Goal: Check status: Check status

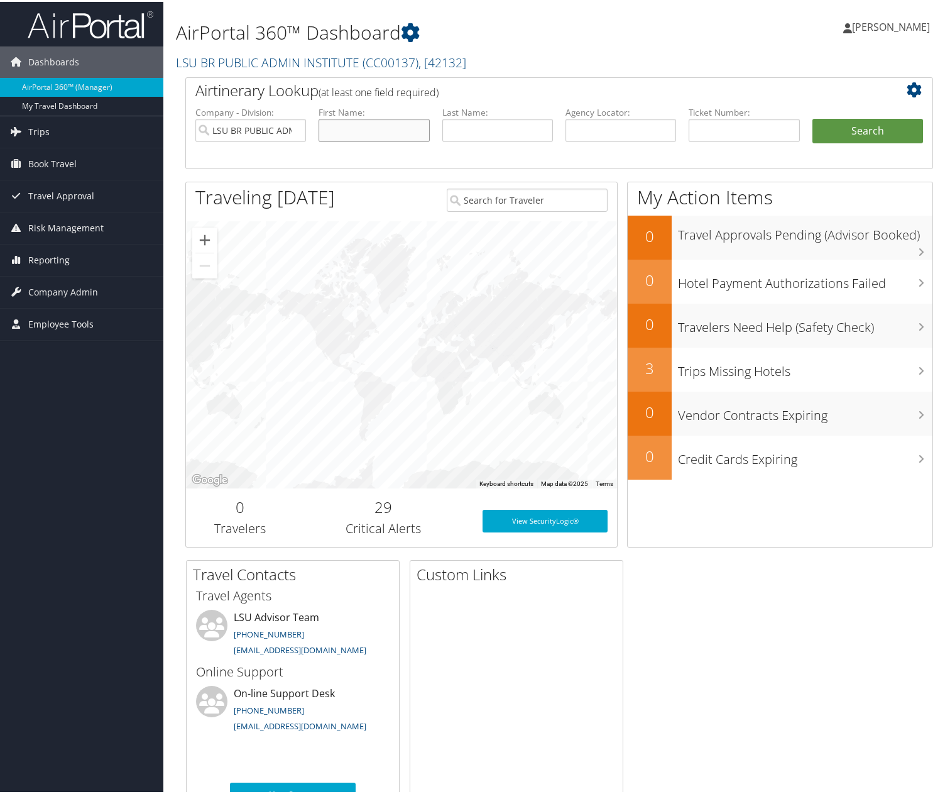
click at [365, 122] on input "text" at bounding box center [374, 128] width 111 height 23
type input "roy"
type input "heidelberg"
click at [813, 117] on button "Search" at bounding box center [868, 129] width 111 height 25
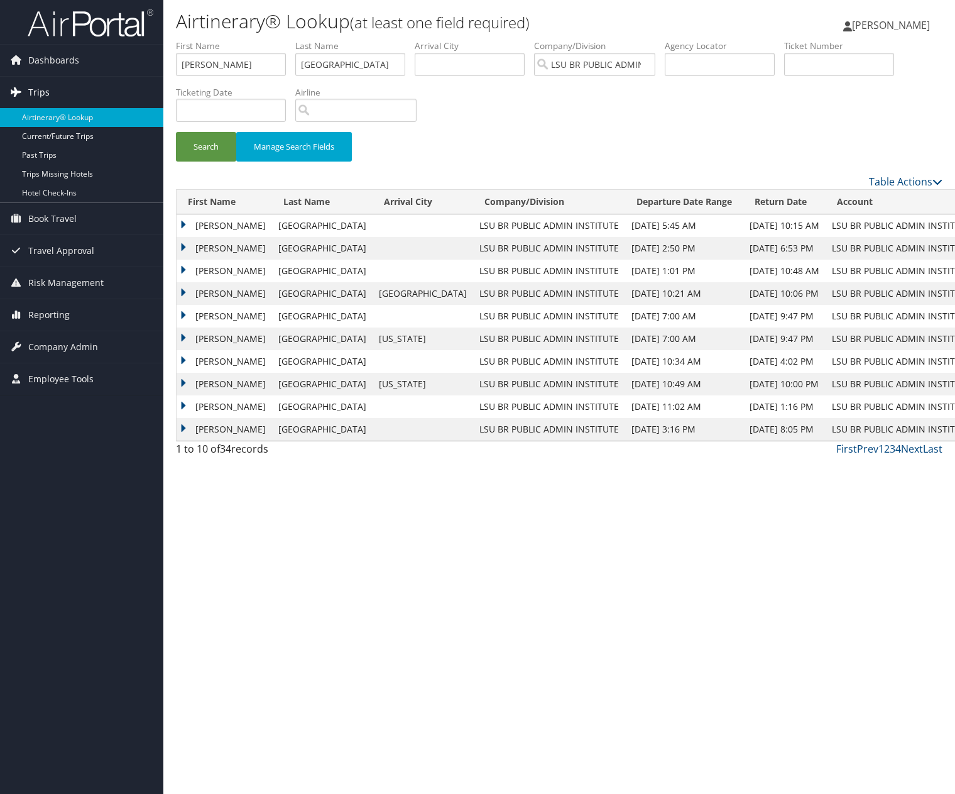
click at [57, 95] on link "Trips" at bounding box center [81, 92] width 163 height 31
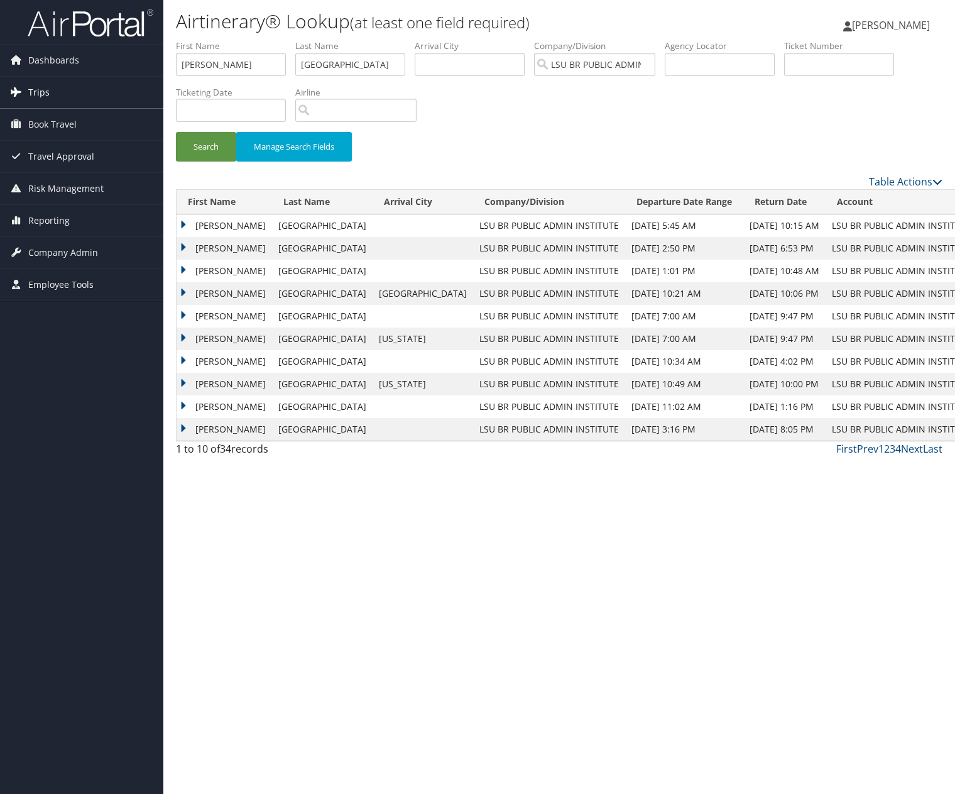
click at [52, 96] on link "Trips" at bounding box center [81, 92] width 163 height 31
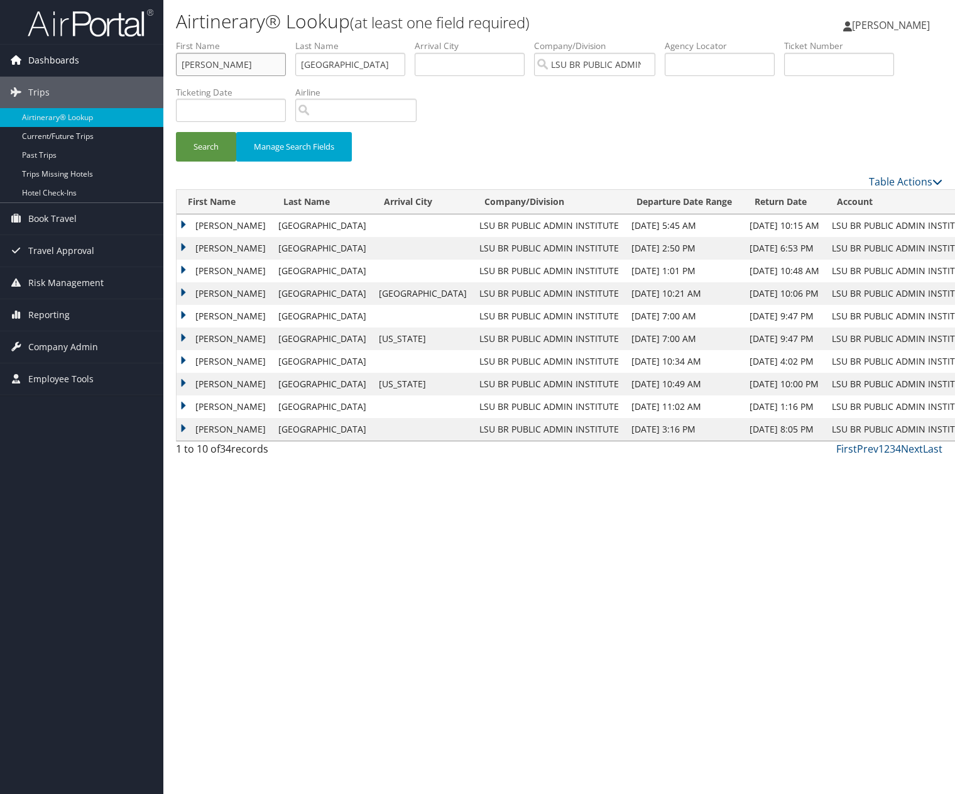
drag, startPoint x: 214, startPoint y: 69, endPoint x: 145, endPoint y: 59, distance: 69.8
click at [150, 67] on div "Dashboards AirPortal 360™ (Manager) My Travel Dashboard Trips Airtinerary® Look…" at bounding box center [477, 397] width 955 height 794
type input "holly"
type input "peterson"
click at [176, 132] on button "Search" at bounding box center [206, 147] width 60 height 30
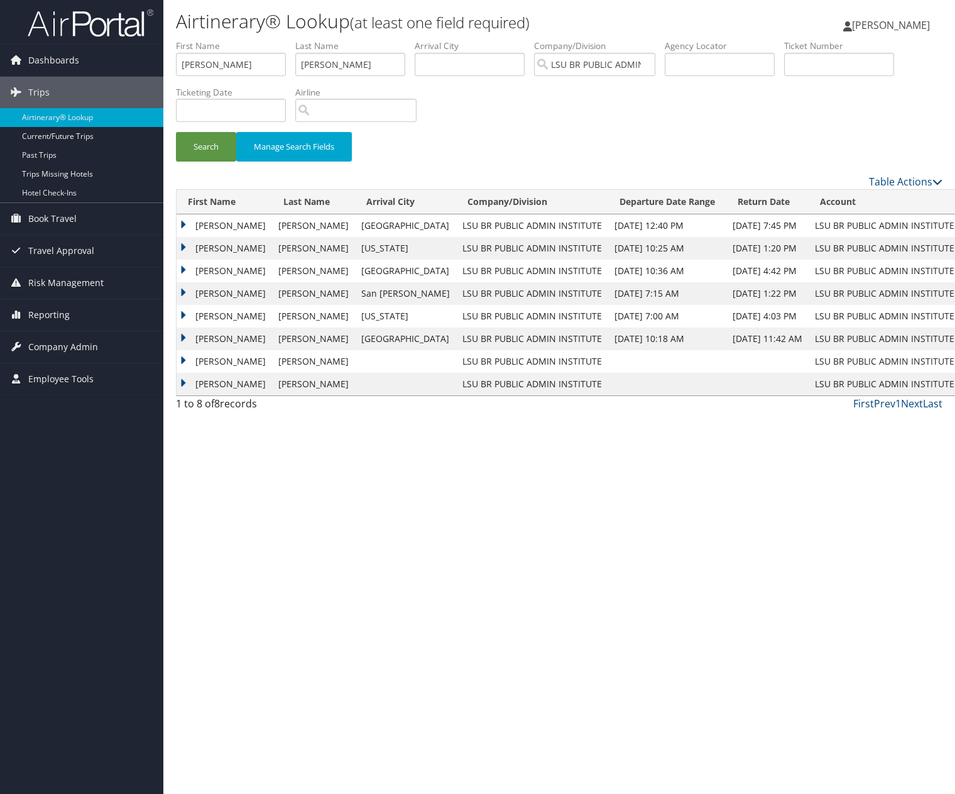
click at [184, 225] on td "HOLLY LEE" at bounding box center [225, 225] width 96 height 23
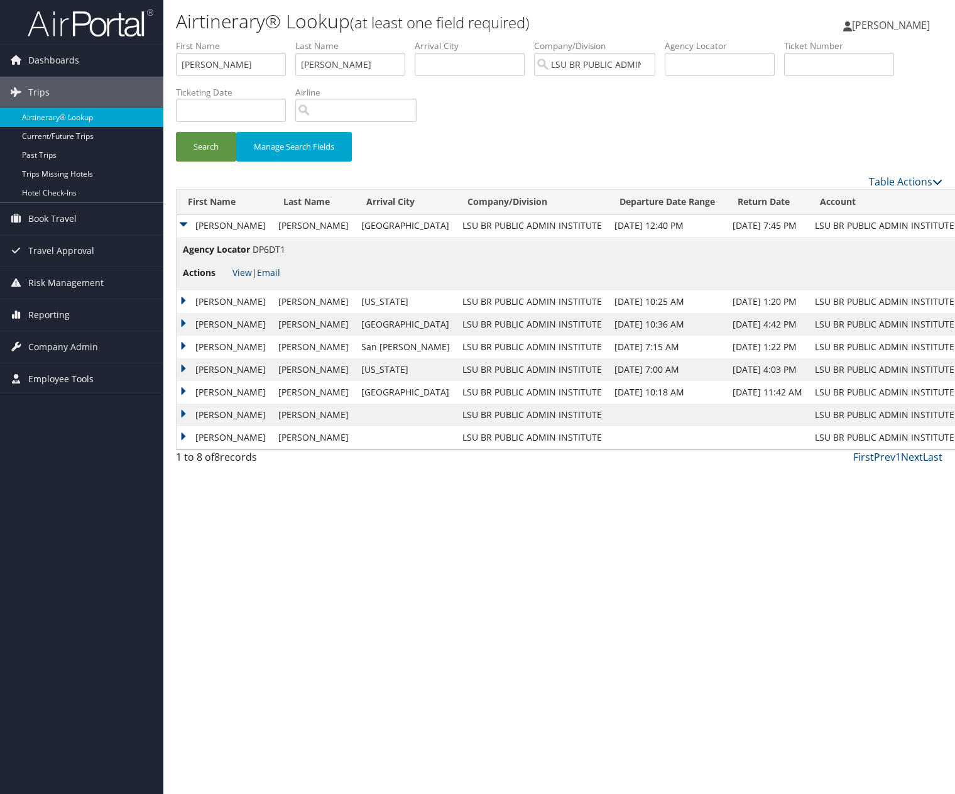
click at [237, 274] on link "View" at bounding box center [242, 272] width 19 height 12
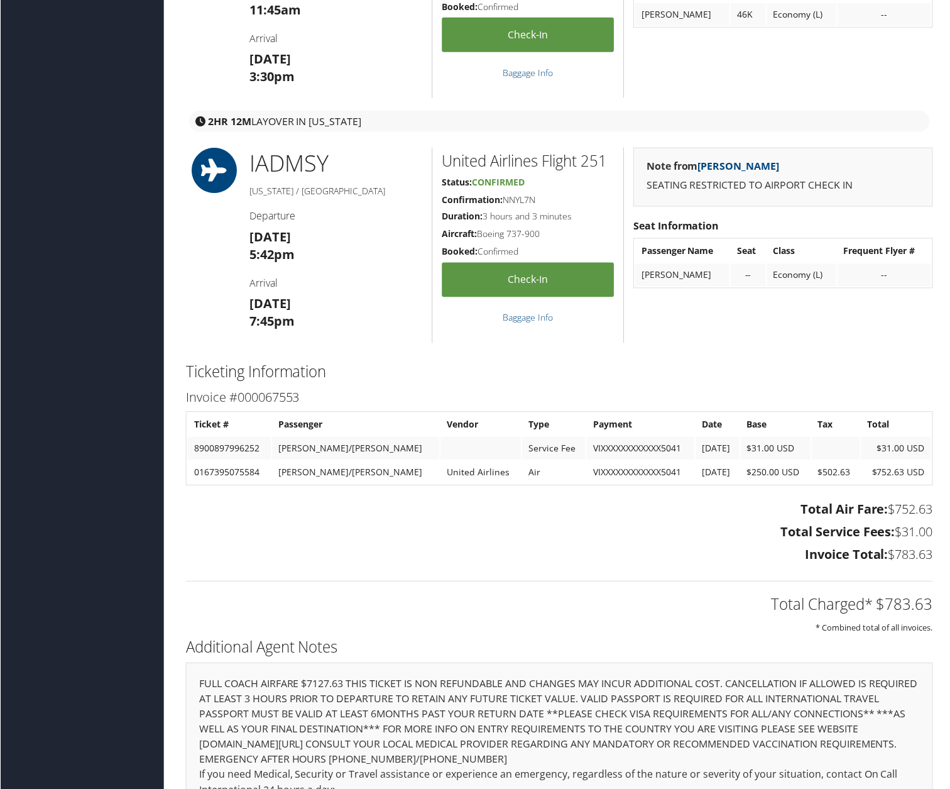
scroll to position [1257, 0]
